Goal: Transaction & Acquisition: Book appointment/travel/reservation

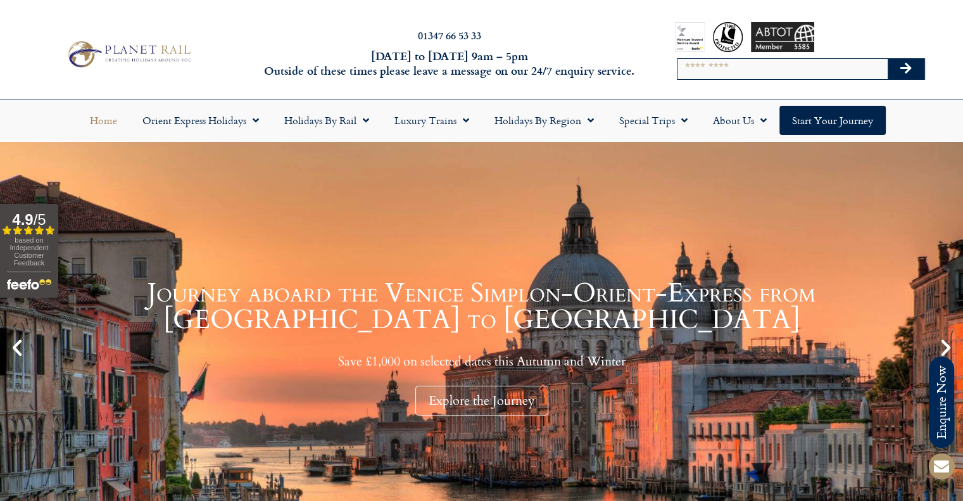
click at [817, 71] on input "Search" at bounding box center [783, 69] width 210 height 20
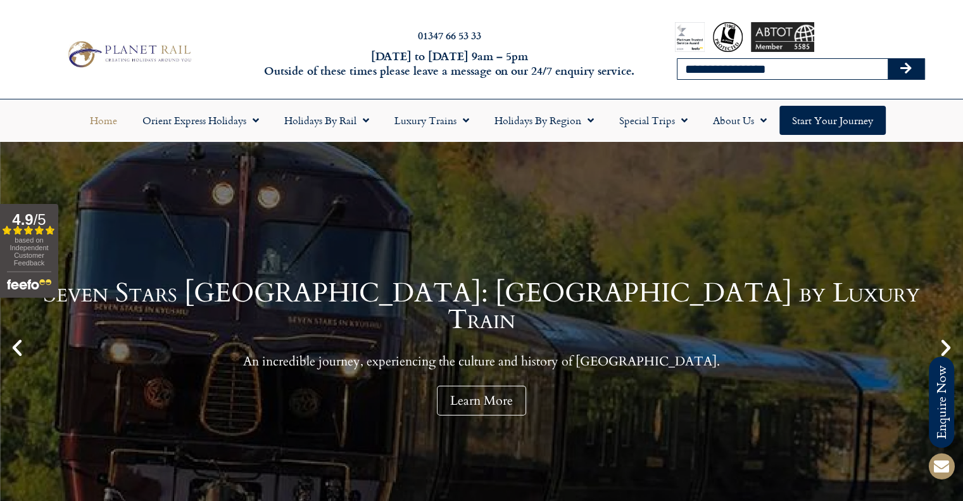
type input "**********"
click at [888, 59] on button "Search" at bounding box center [906, 69] width 37 height 20
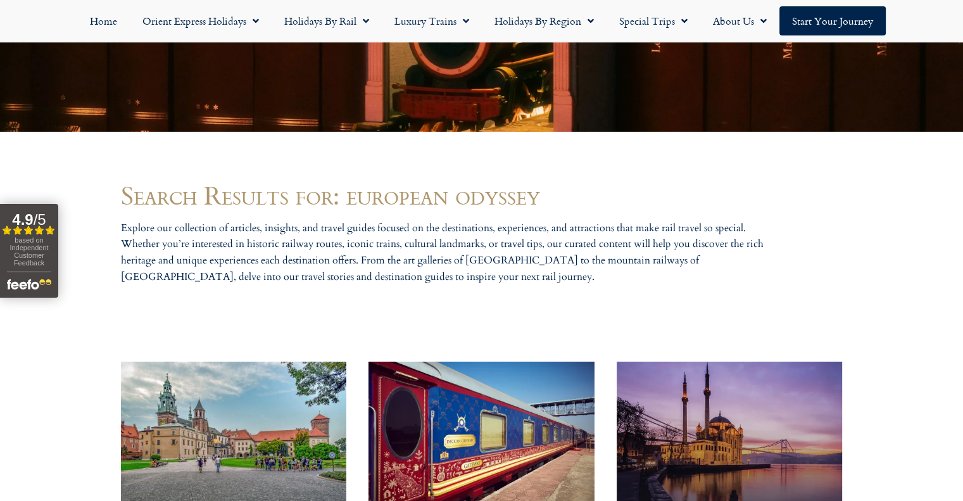
scroll to position [697, 0]
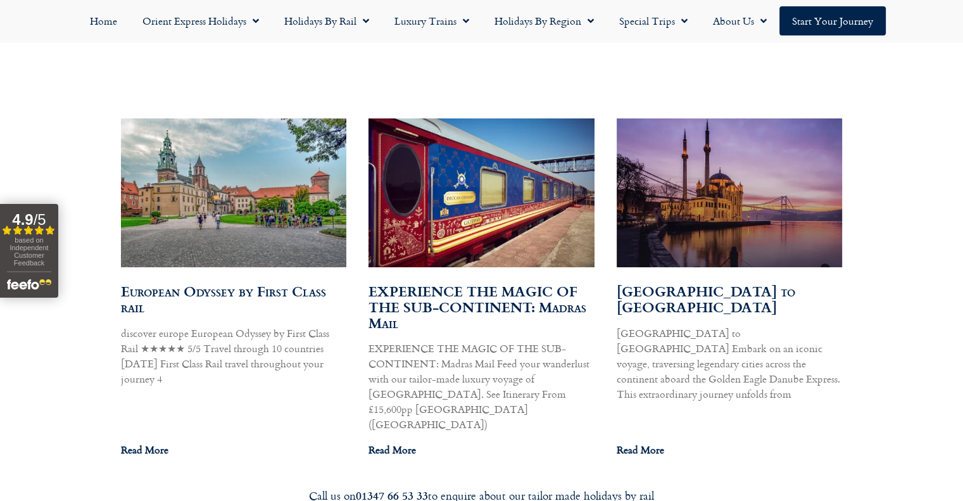
click at [260, 210] on img at bounding box center [233, 193] width 228 height 152
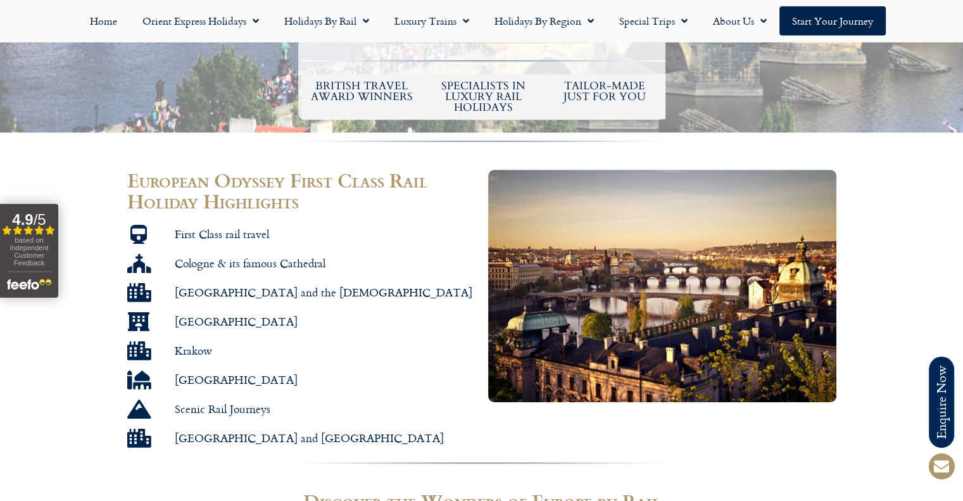
scroll to position [380, 0]
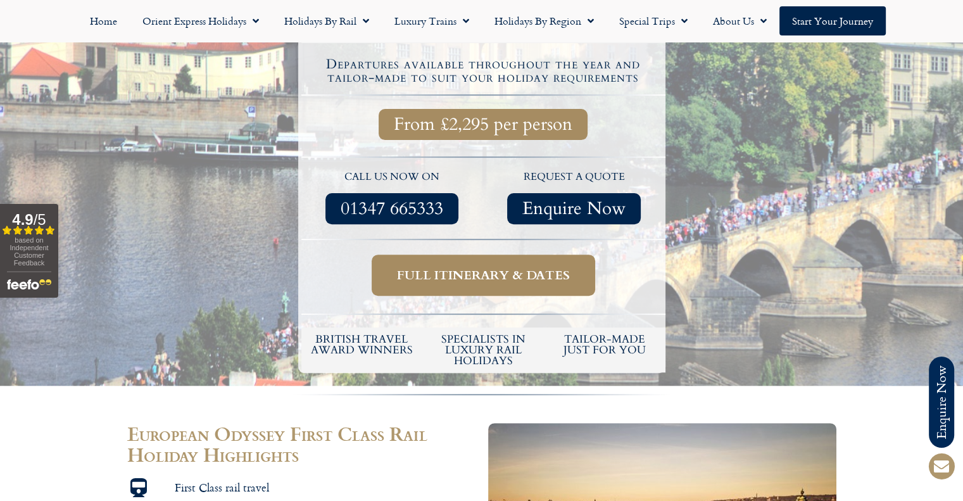
drag, startPoint x: 6, startPoint y: 194, endPoint x: -23, endPoint y: 75, distance: 123.0
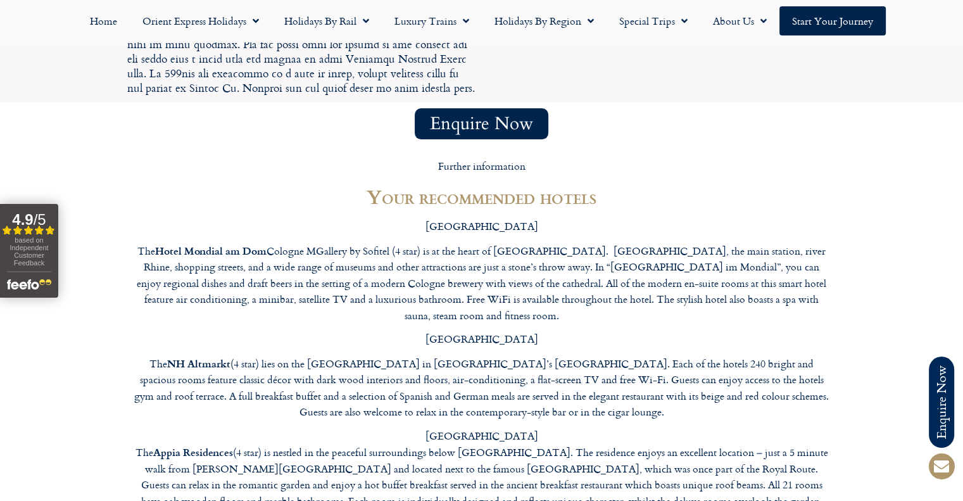
scroll to position [5193, 0]
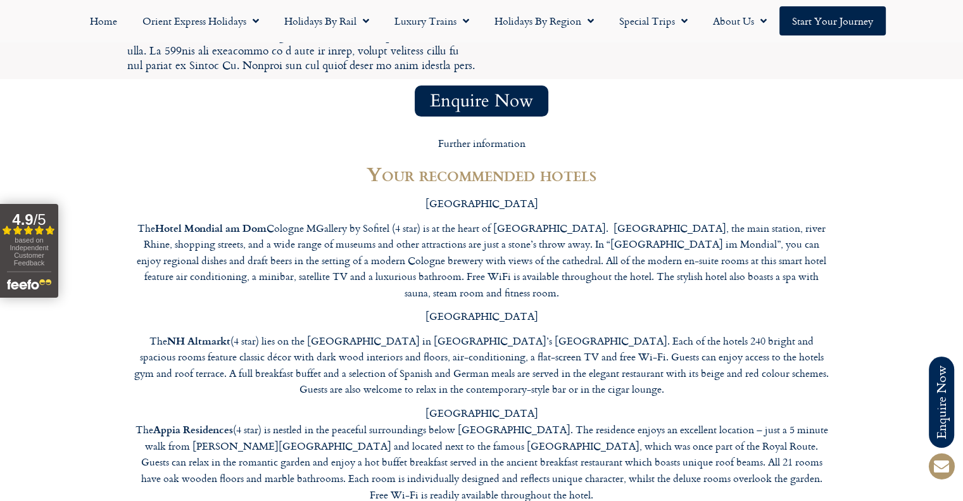
drag, startPoint x: 144, startPoint y: 258, endPoint x: 257, endPoint y: 262, distance: 112.8
copy strong "Marrol’s Boutique Hotel"
